Goal: Task Accomplishment & Management: Manage account settings

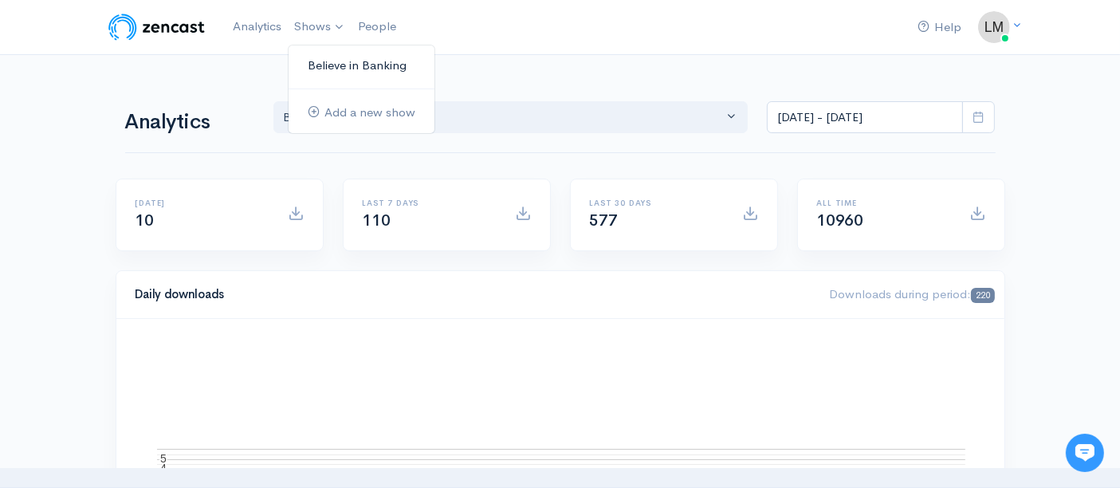
click at [328, 67] on link "Believe in Banking" at bounding box center [362, 66] width 146 height 28
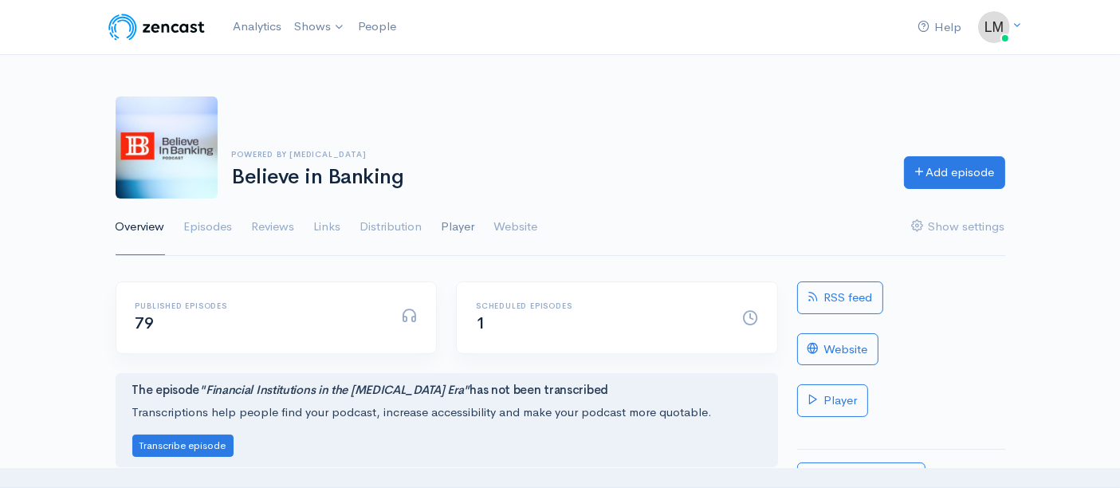
click at [466, 233] on link "Player" at bounding box center [458, 226] width 33 height 57
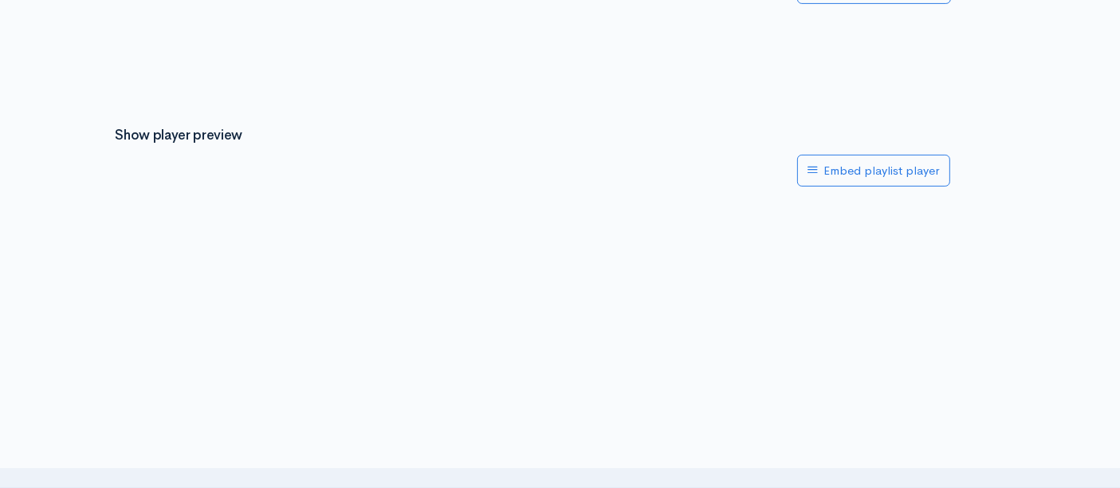
scroll to position [619, 0]
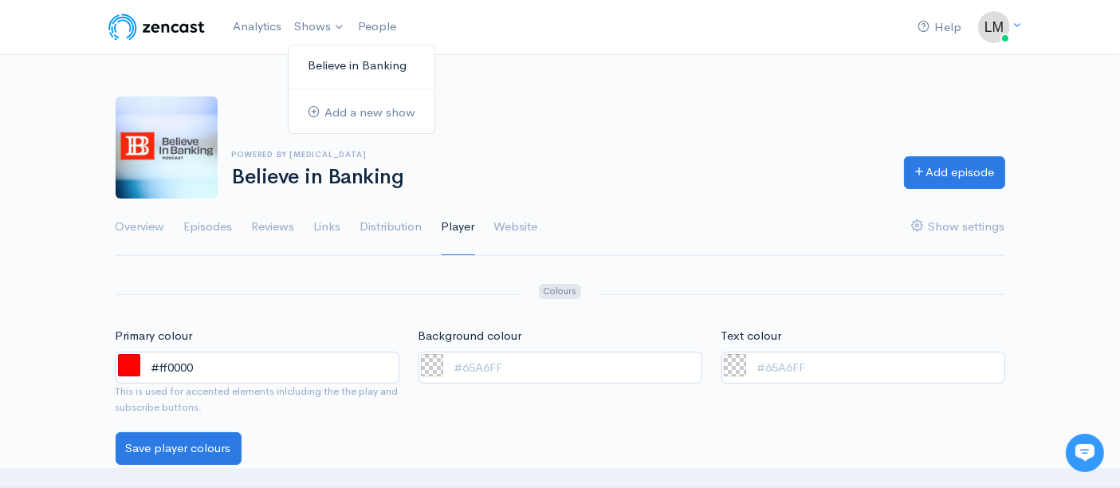
click at [320, 57] on link "Believe in Banking" at bounding box center [362, 66] width 146 height 28
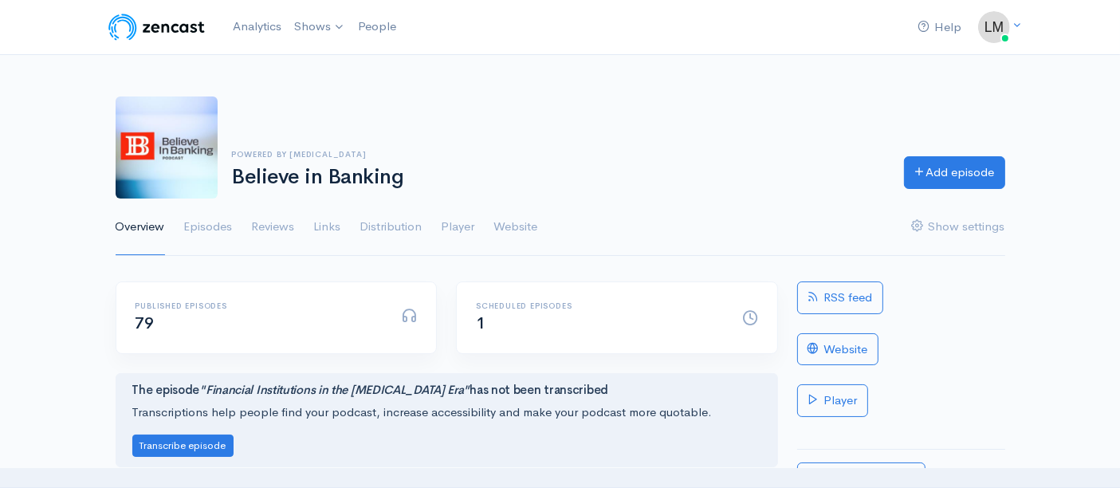
scroll to position [177, 0]
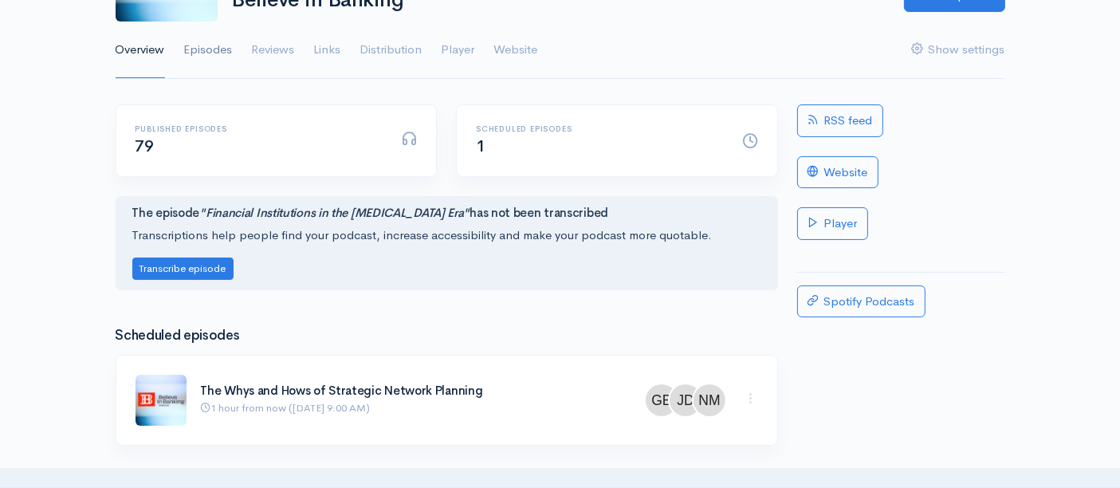
click at [205, 51] on link "Episodes" at bounding box center [208, 50] width 49 height 57
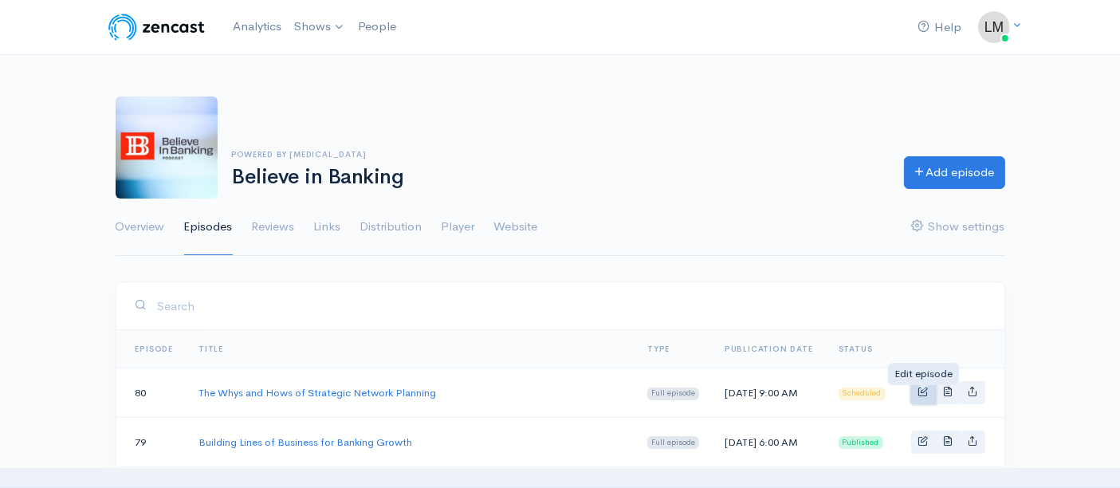
click at [925, 396] on span "Basic example" at bounding box center [923, 391] width 10 height 10
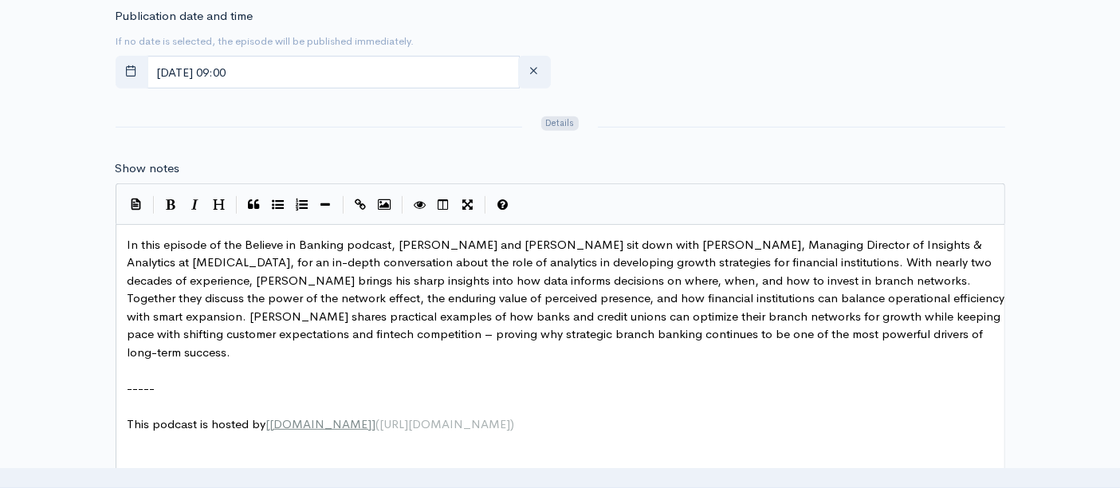
scroll to position [619, 0]
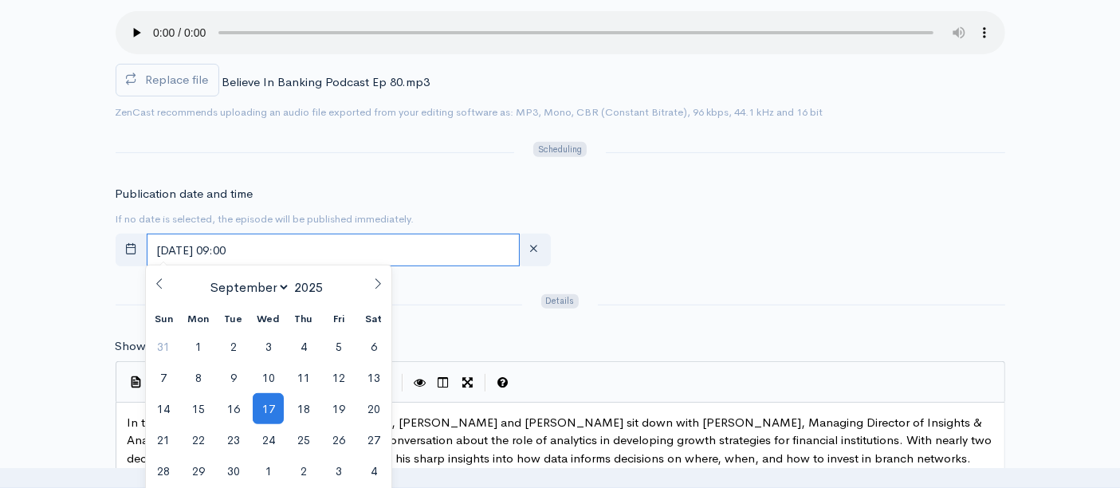
click at [281, 245] on input "September, 17 2025 09:00" at bounding box center [333, 250] width 373 height 33
click at [265, 406] on span "17" at bounding box center [268, 408] width 31 height 31
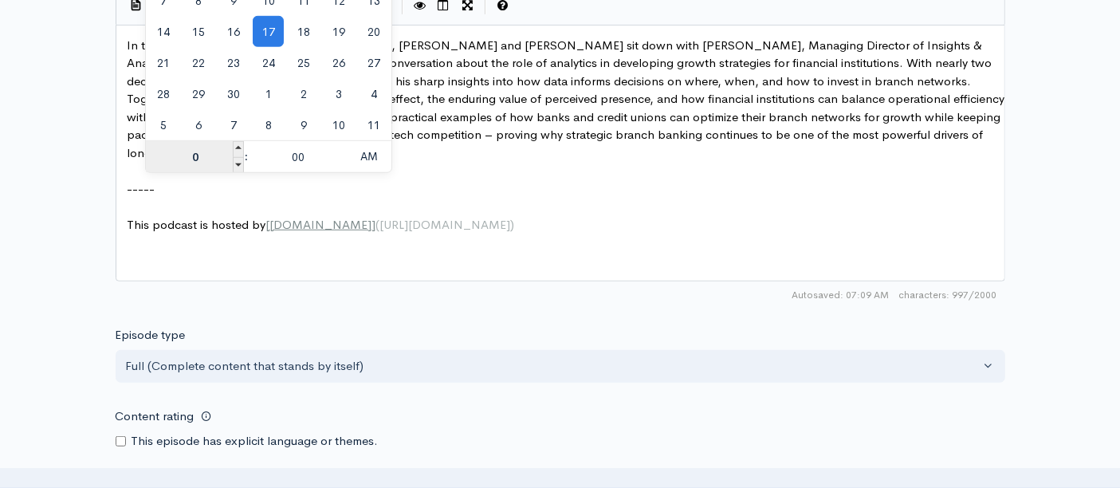
type input "06"
type input "September, 17 2025 06:00"
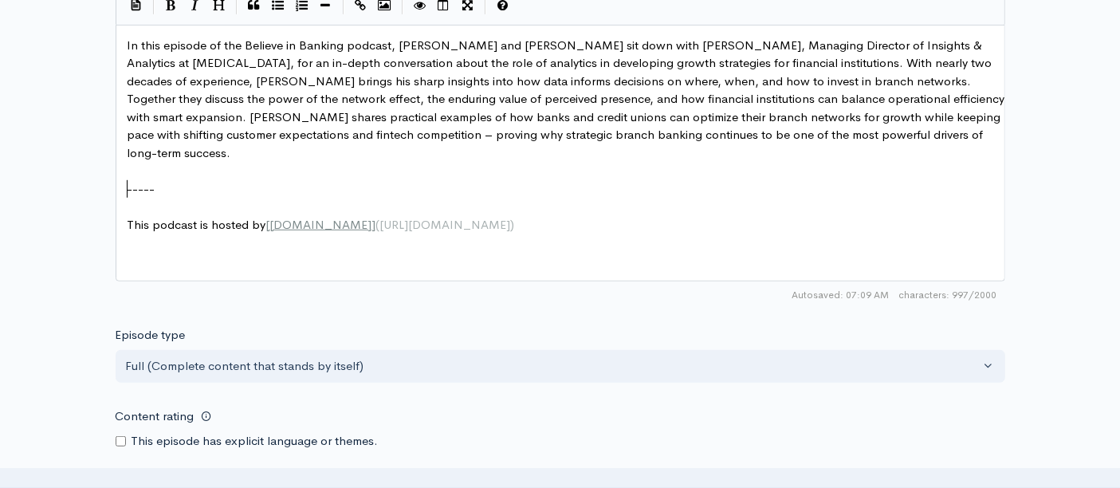
click at [521, 198] on pre "​" at bounding box center [566, 207] width 885 height 18
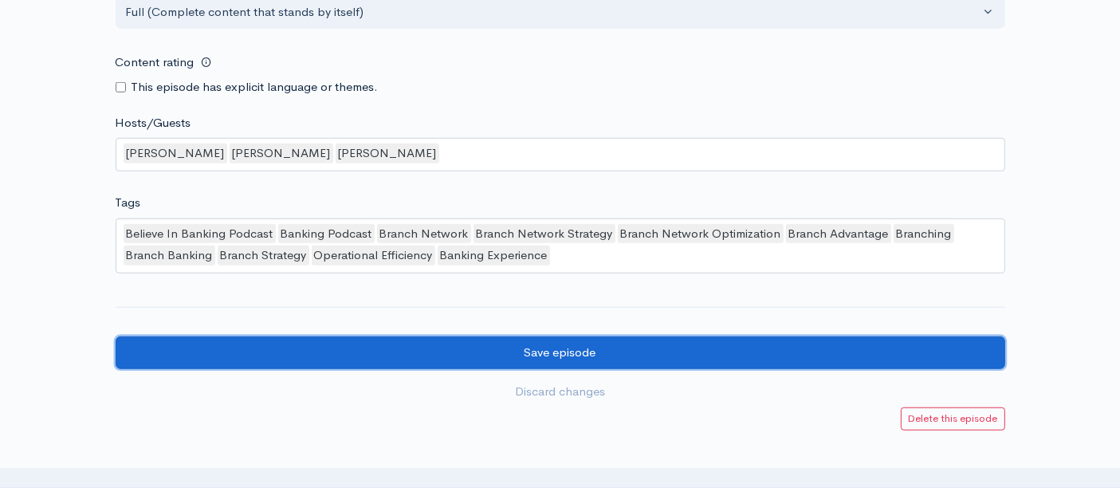
click at [575, 339] on input "Save episode" at bounding box center [560, 352] width 889 height 33
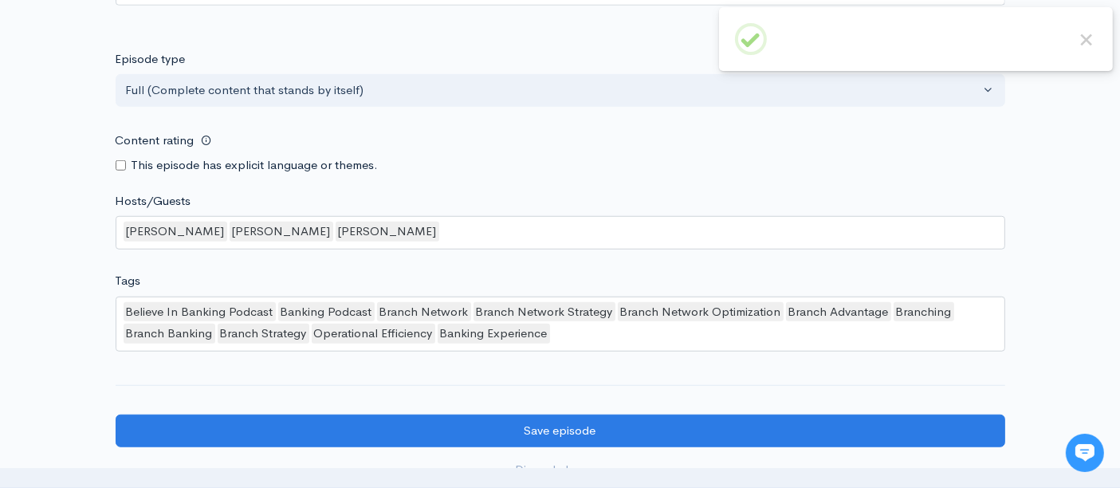
scroll to position [1416, 0]
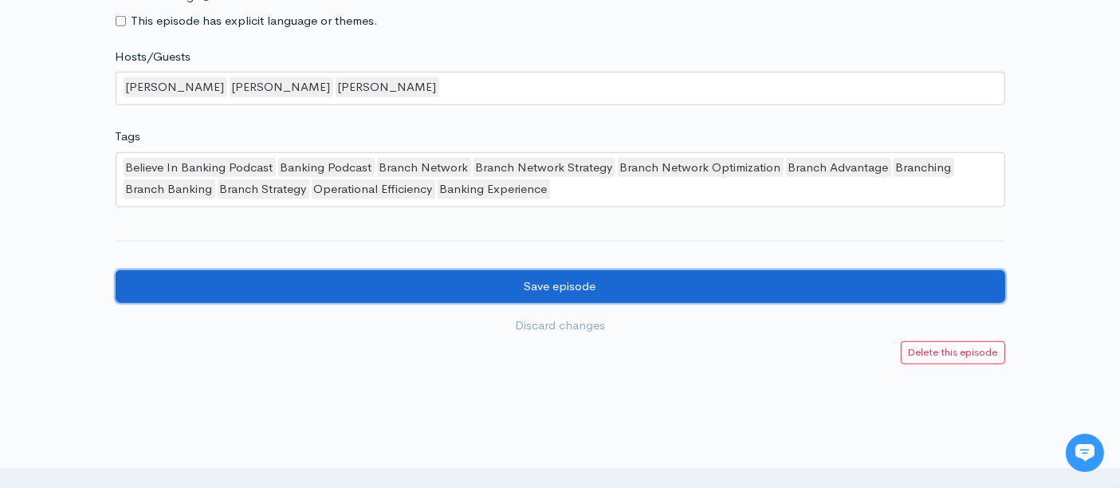
click at [571, 279] on input "Save episode" at bounding box center [560, 286] width 889 height 33
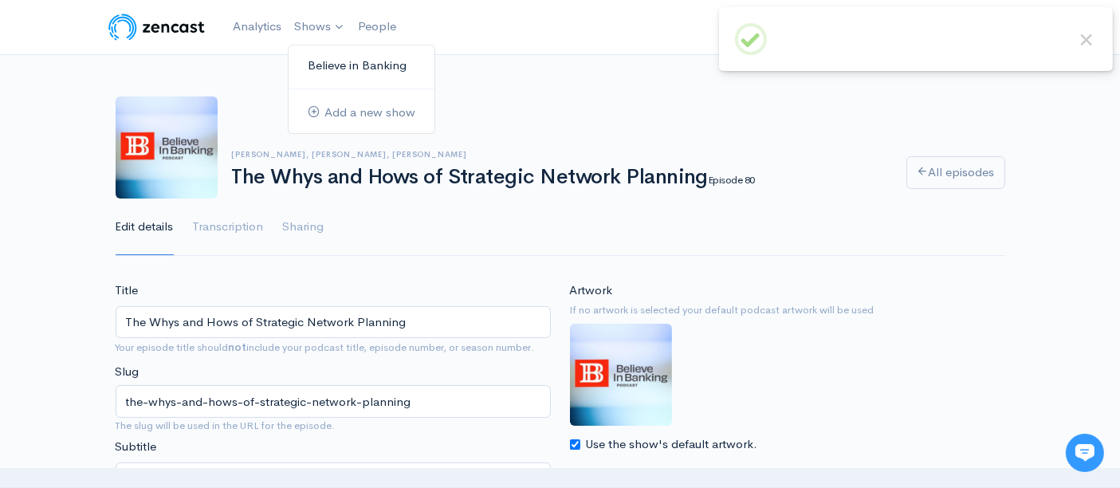
click at [326, 65] on link "Believe in Banking" at bounding box center [362, 66] width 146 height 28
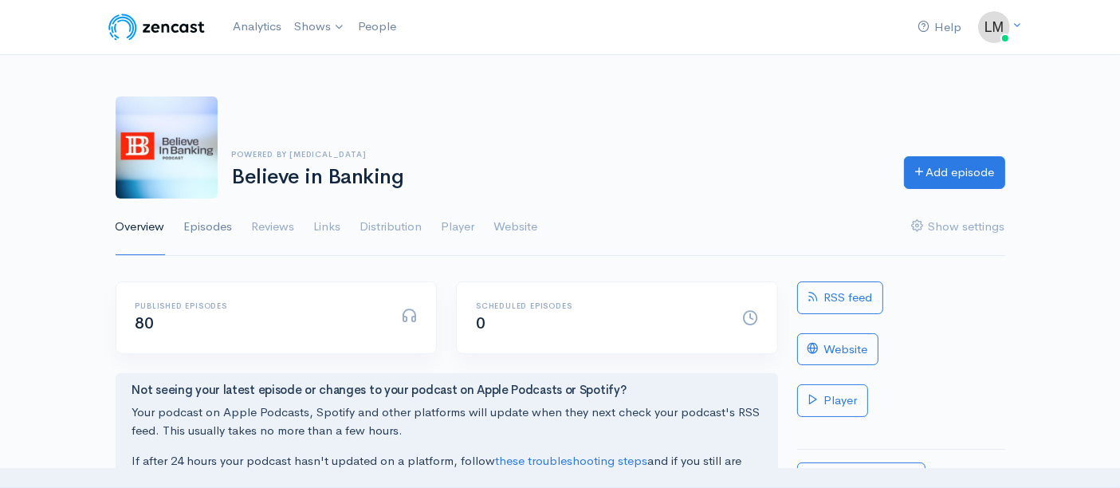
click at [211, 227] on link "Episodes" at bounding box center [208, 226] width 49 height 57
